Goal: Find specific page/section: Find specific page/section

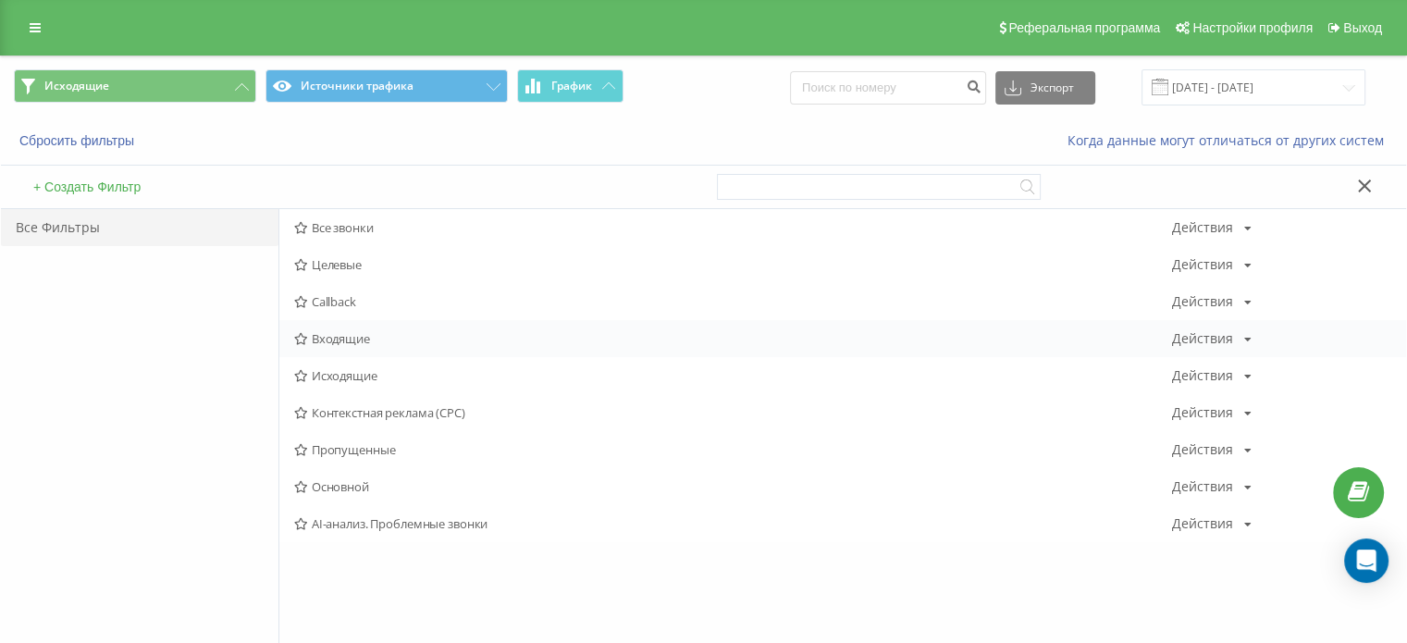
click at [370, 335] on span "Входящие" at bounding box center [733, 338] width 878 height 13
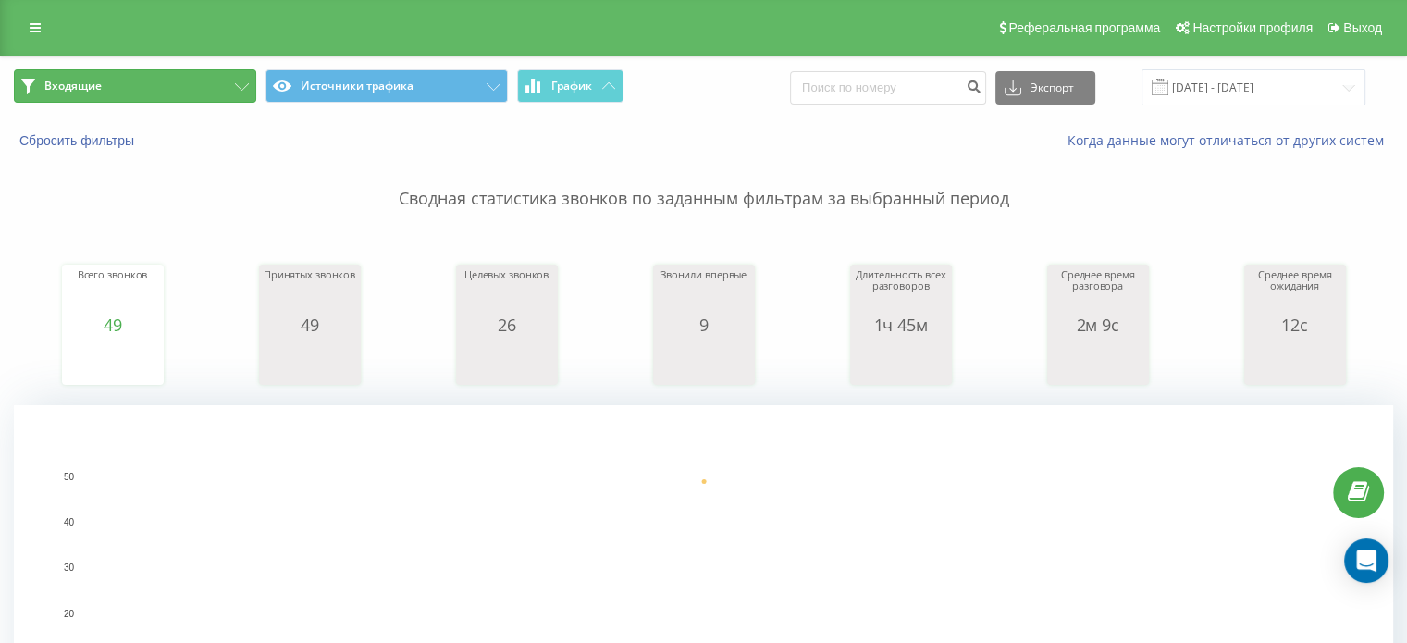
click at [208, 92] on button "Входящие" at bounding box center [135, 85] width 242 height 33
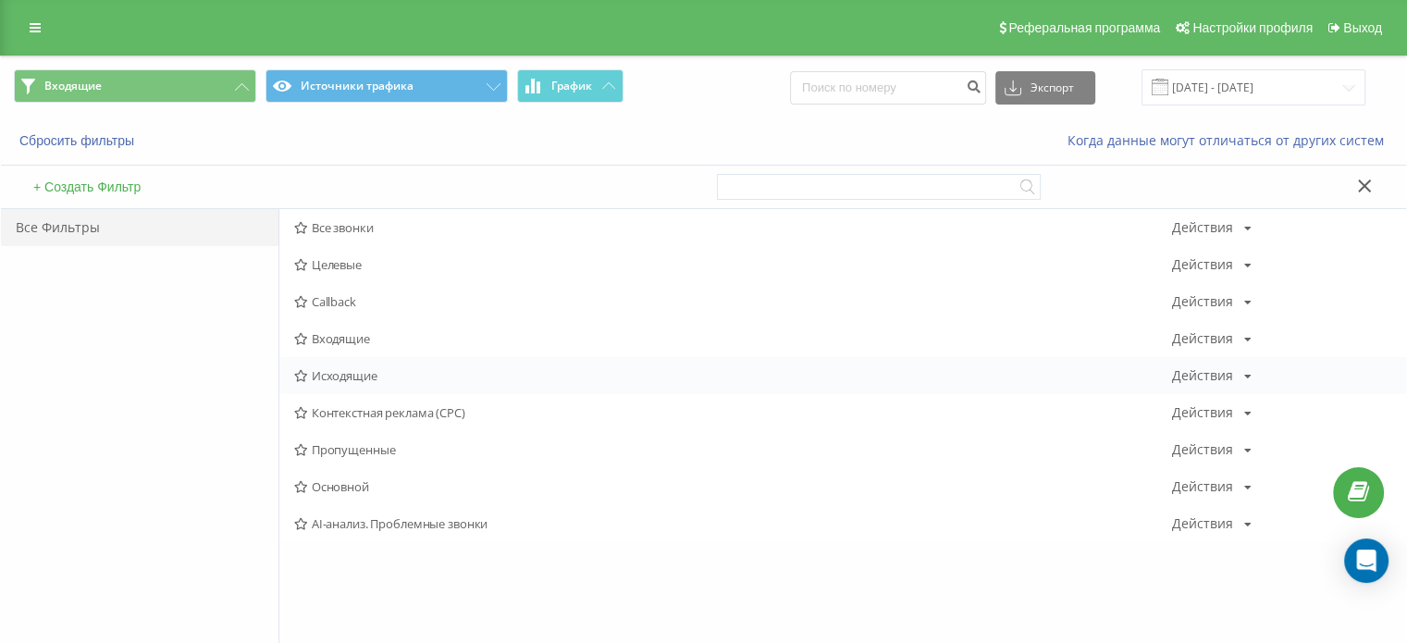
click at [372, 377] on span "Исходящие" at bounding box center [733, 375] width 878 height 13
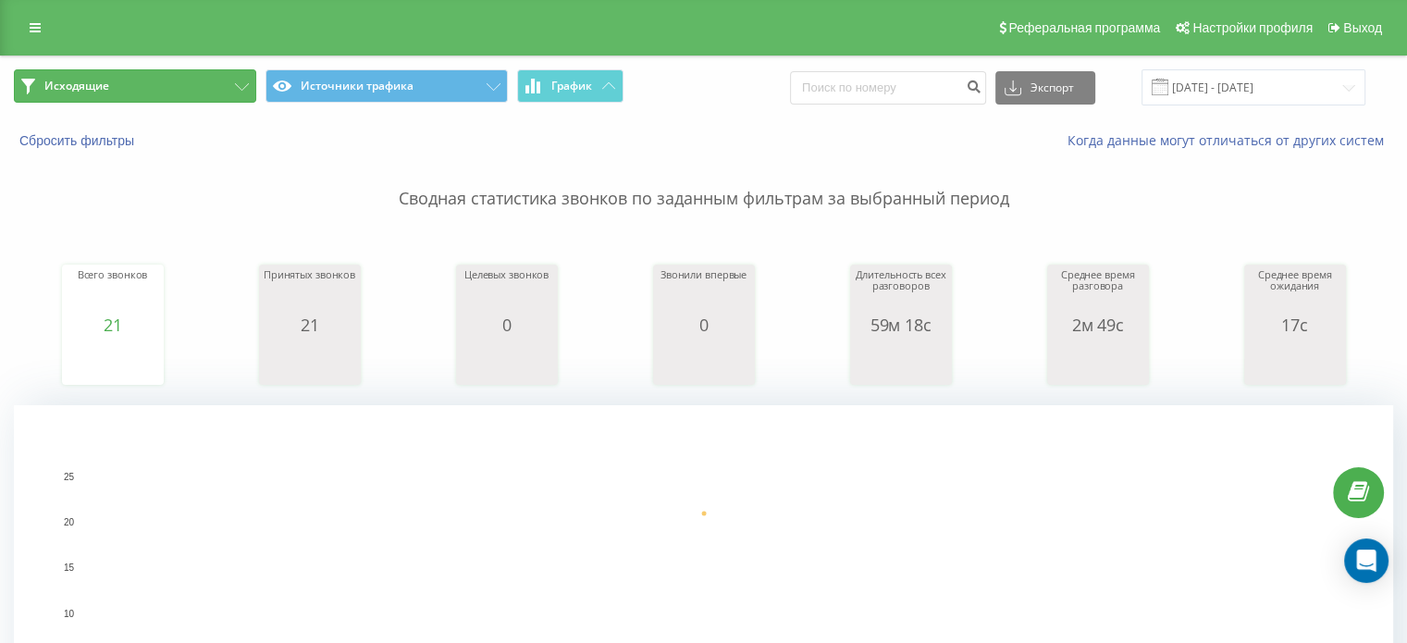
click at [130, 95] on button "Исходящие" at bounding box center [135, 85] width 242 height 33
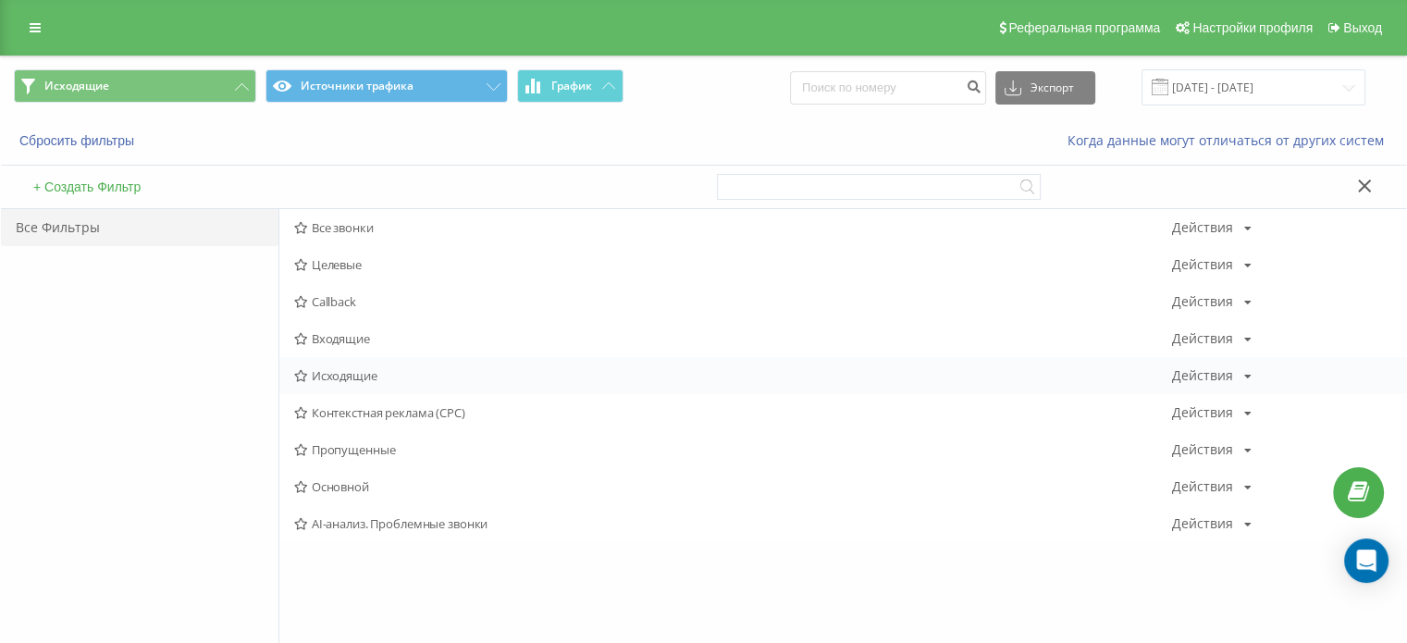
click at [373, 380] on span "Исходящие" at bounding box center [733, 375] width 878 height 13
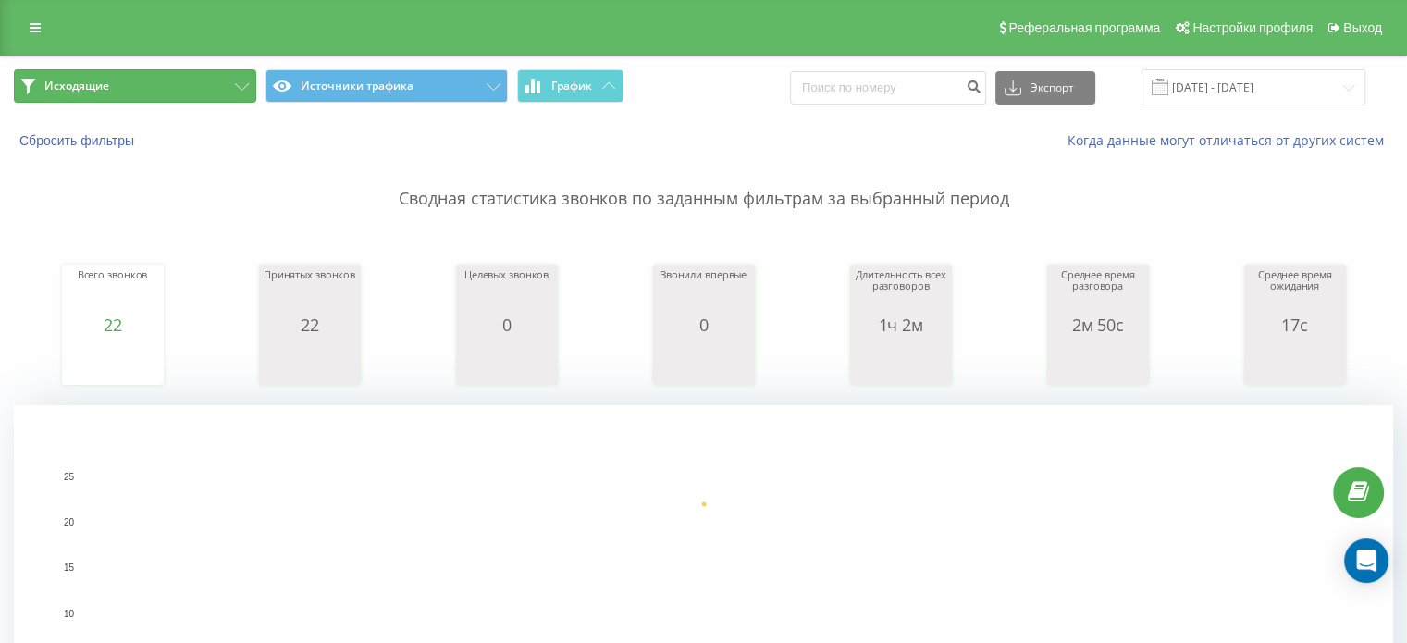
click at [170, 95] on button "Исходящие" at bounding box center [135, 85] width 242 height 33
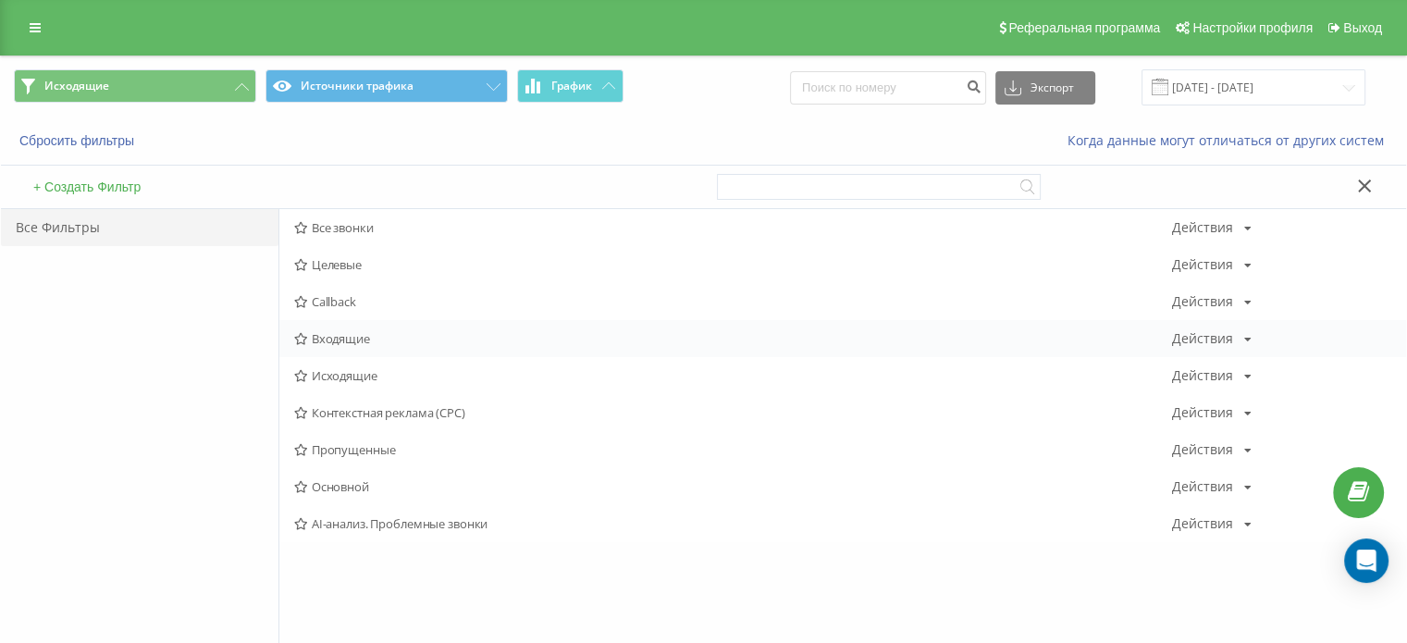
click at [342, 332] on span "Входящие" at bounding box center [733, 338] width 878 height 13
